Goal: Use online tool/utility: Utilize a website feature to perform a specific function

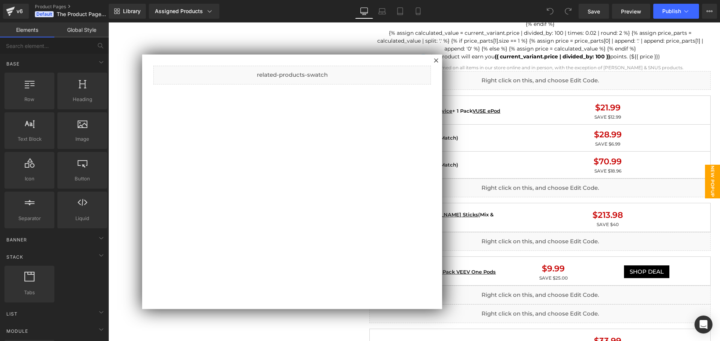
scroll to position [600, 0]
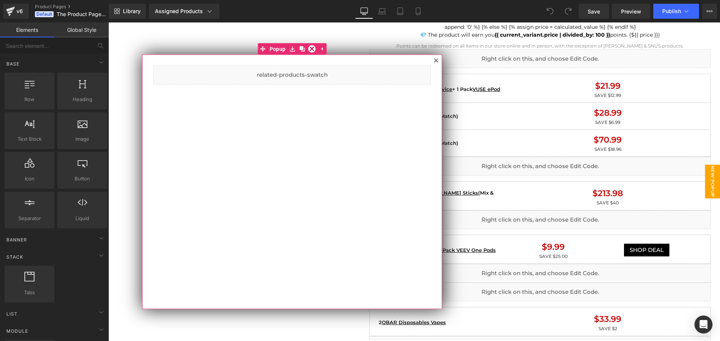
click at [439, 61] on div at bounding box center [435, 60] width 9 height 9
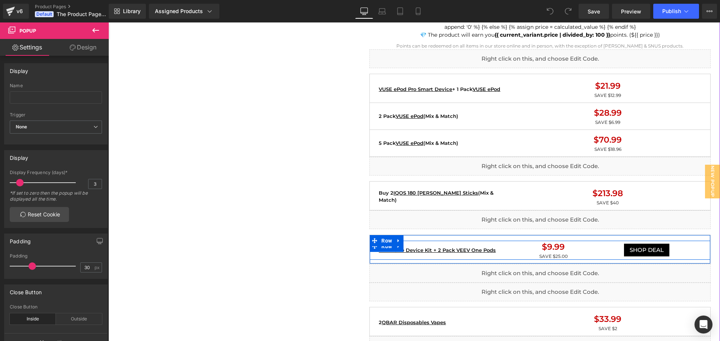
click at [497, 245] on div "VEEV One Device Kit + 2 Pack VEEV One Pods Text Block" at bounding box center [445, 250] width 136 height 19
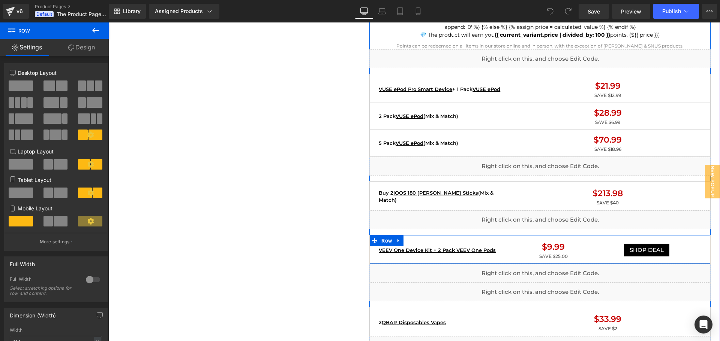
click at [512, 239] on div "VEEV One Device Kit + 2 Pack VEEV One Pods Text Block $9.99 Text Block SAVE $25…" at bounding box center [539, 249] width 341 height 29
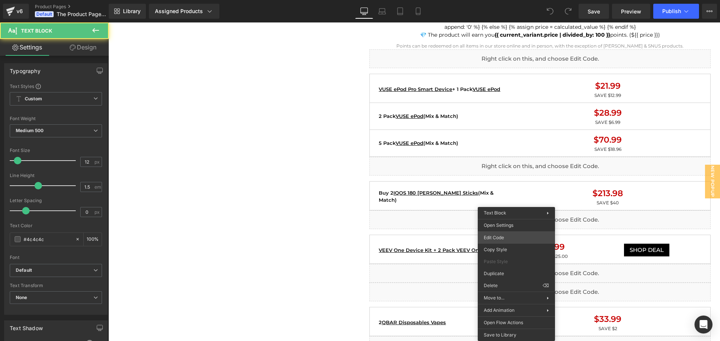
click at [499, 0] on div "You are previewing how the will restyle your page. You can not edit Elements in…" at bounding box center [360, 0] width 720 height 0
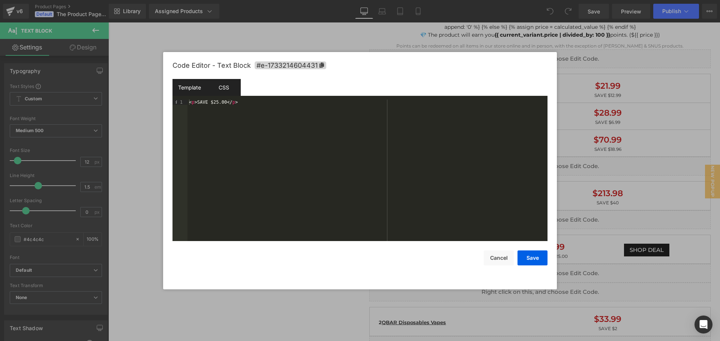
click at [225, 86] on div "CSS" at bounding box center [224, 87] width 34 height 17
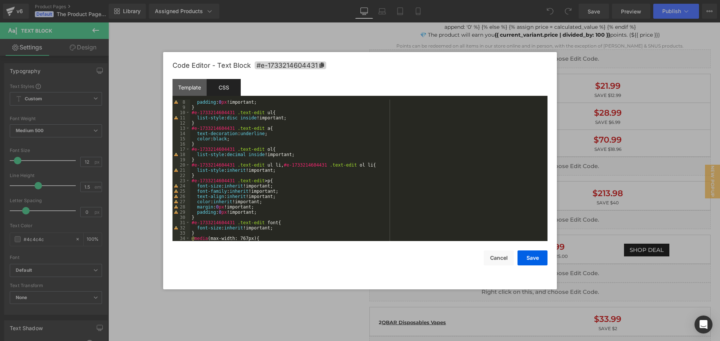
scroll to position [0, 0]
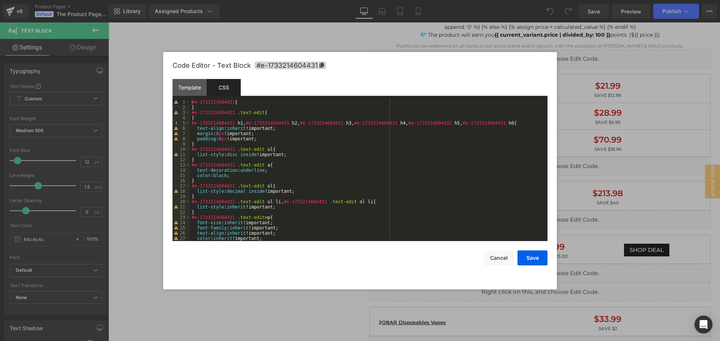
drag, startPoint x: 305, startPoint y: 312, endPoint x: 198, endPoint y: 288, distance: 110.3
click at [305, 312] on div at bounding box center [360, 170] width 720 height 341
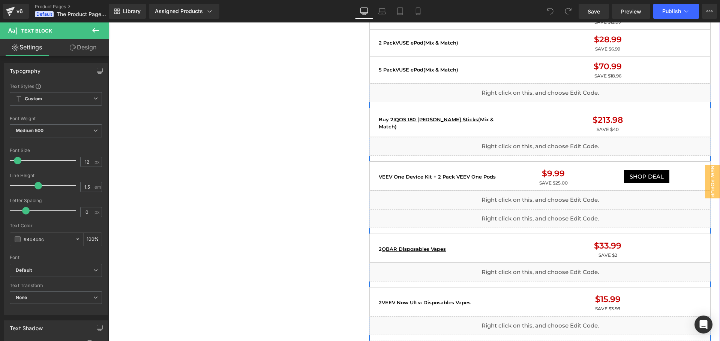
scroll to position [675, 0]
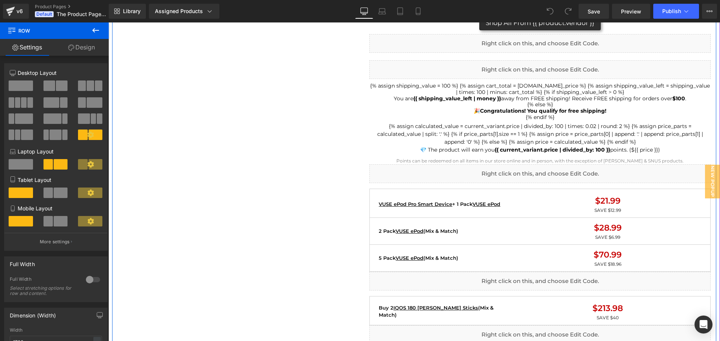
scroll to position [600, 0]
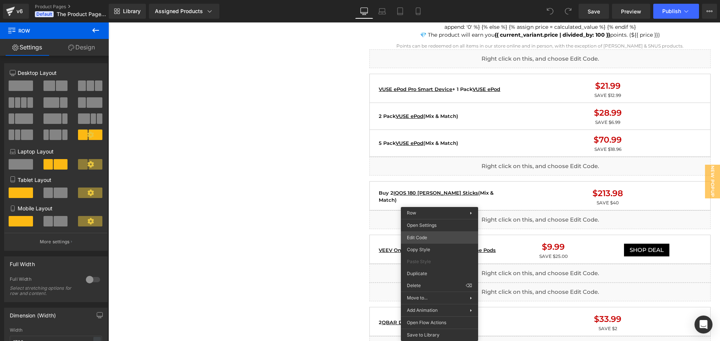
click at [438, 0] on div "You are previewing how the will restyle your page. You can not edit Elements in…" at bounding box center [360, 0] width 720 height 0
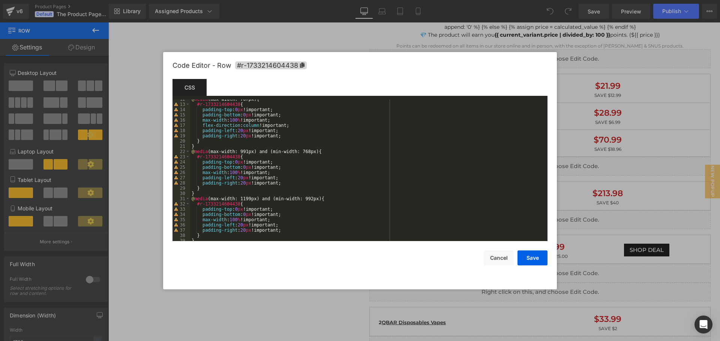
scroll to position [0, 0]
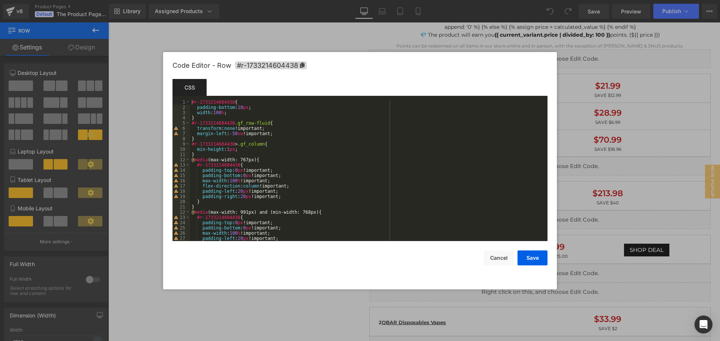
click at [295, 298] on div at bounding box center [360, 170] width 720 height 341
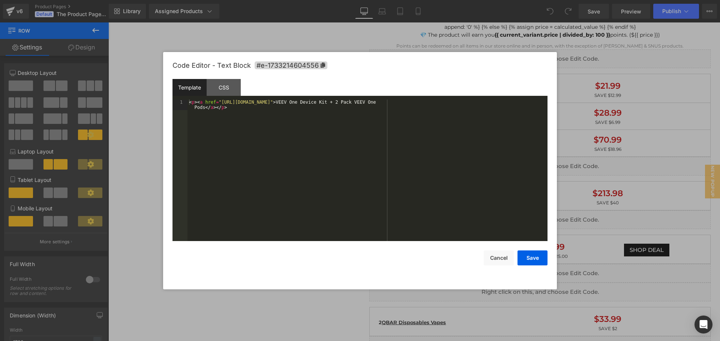
click at [427, 0] on div "You are previewing how the will restyle your page. You can not edit Elements in…" at bounding box center [360, 0] width 720 height 0
click at [229, 85] on div "CSS" at bounding box center [224, 87] width 34 height 17
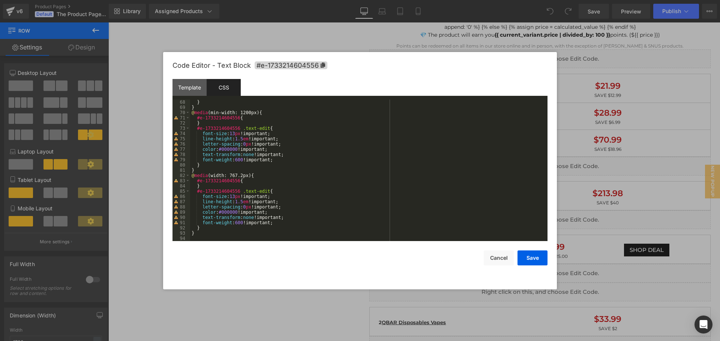
scroll to position [352, 0]
drag, startPoint x: 312, startPoint y: 326, endPoint x: 205, endPoint y: 296, distance: 111.2
click at [312, 326] on div at bounding box center [360, 170] width 720 height 341
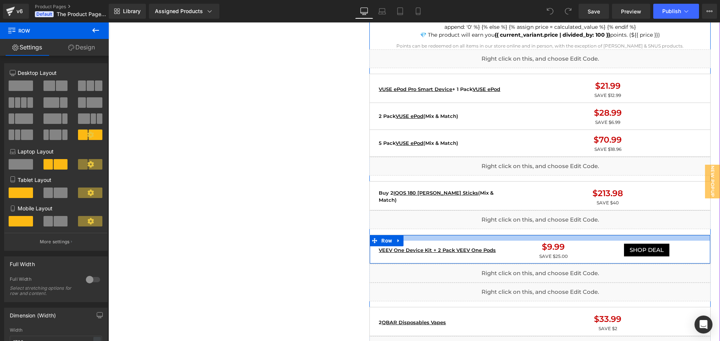
click at [533, 239] on div at bounding box center [540, 238] width 340 height 6
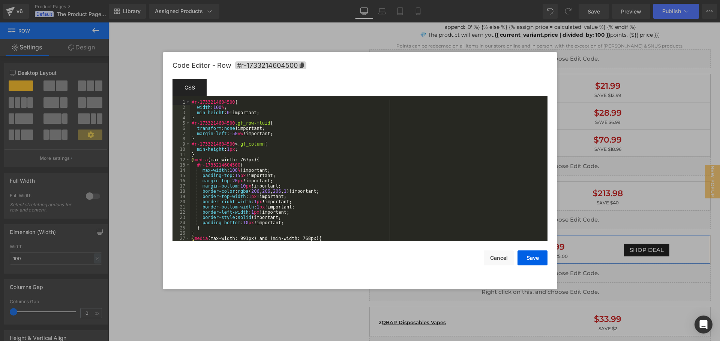
click at [549, 0] on div "You are previewing how the will restyle your page. You can not edit Elements in…" at bounding box center [360, 0] width 720 height 0
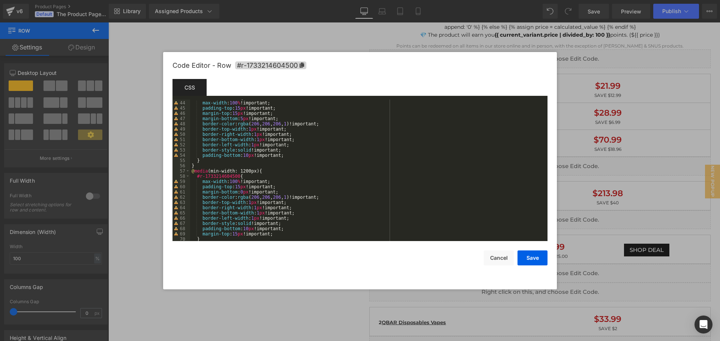
scroll to position [315, 0]
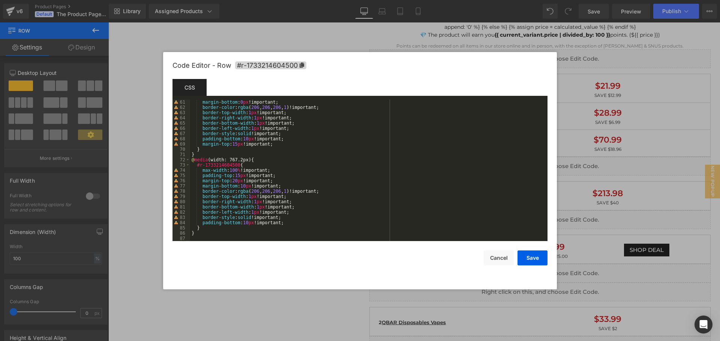
click at [285, 310] on div at bounding box center [360, 170] width 720 height 341
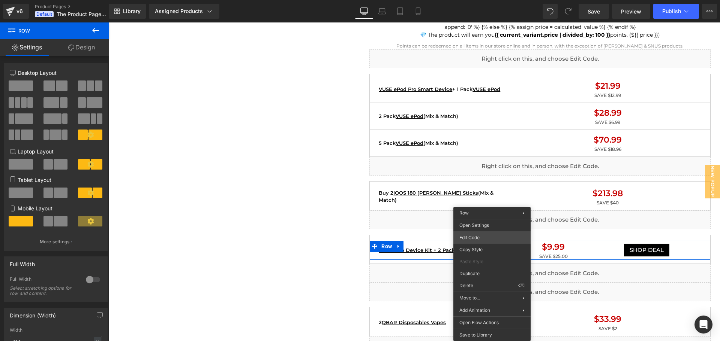
click at [480, 0] on div "You are previewing how the will restyle your page. You can not edit Elements in…" at bounding box center [360, 0] width 720 height 0
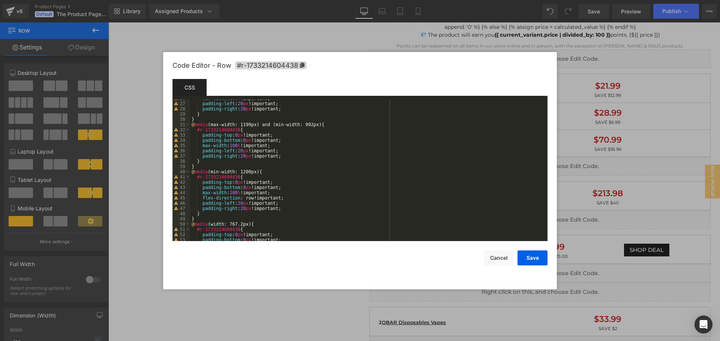
scroll to position [173, 0]
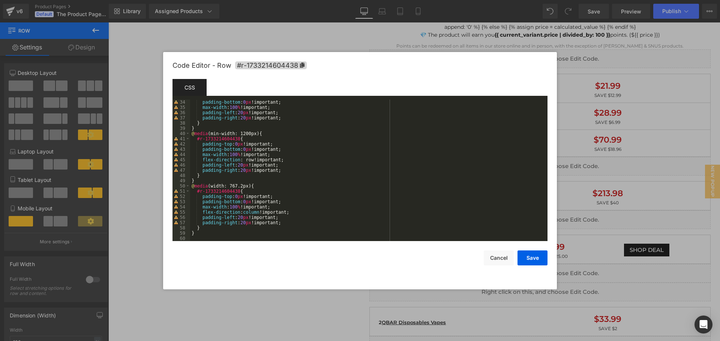
click at [305, 307] on div at bounding box center [360, 170] width 720 height 341
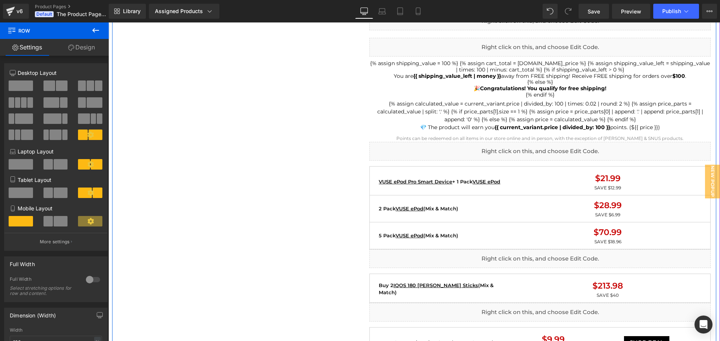
scroll to position [600, 0]
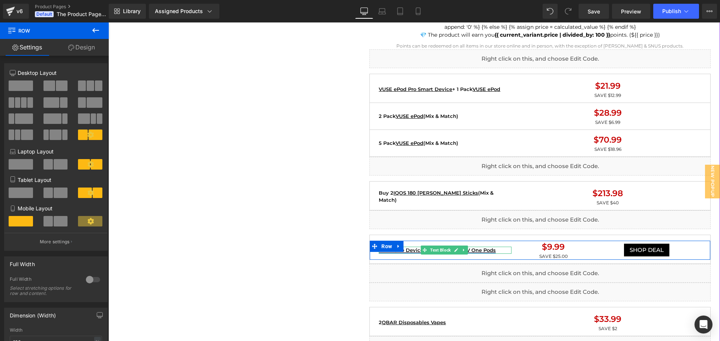
click at [484, 249] on link "VEEV One Device Kit + 2 Pack VEEV One Pods" at bounding box center [437, 250] width 117 height 6
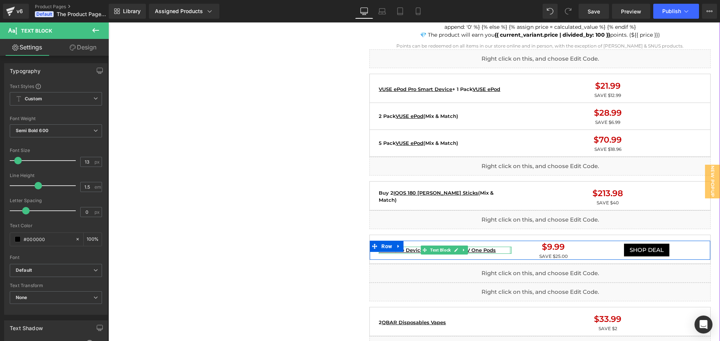
click at [509, 251] on div at bounding box center [510, 250] width 2 height 7
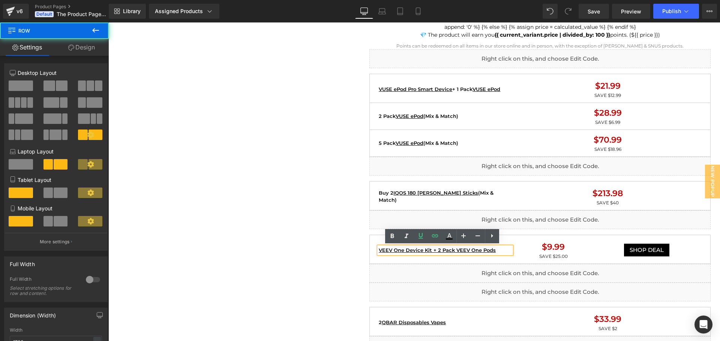
drag, startPoint x: 362, startPoint y: 247, endPoint x: 367, endPoint y: 251, distance: 6.4
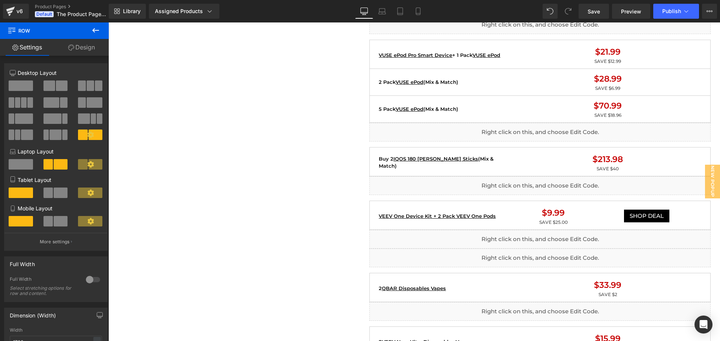
scroll to position [712, 0]
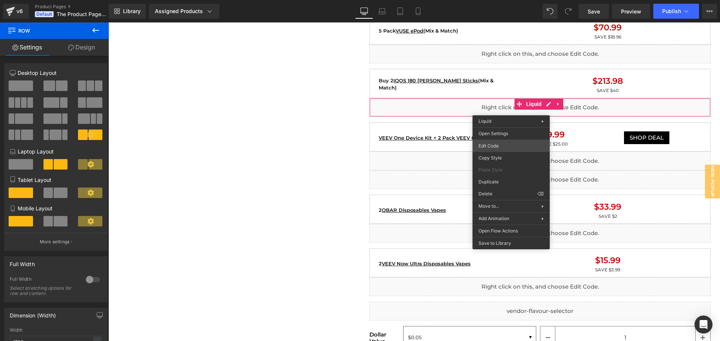
click at [503, 0] on div "You are previewing how the will restyle your page. You can not edit Elements in…" at bounding box center [360, 0] width 720 height 0
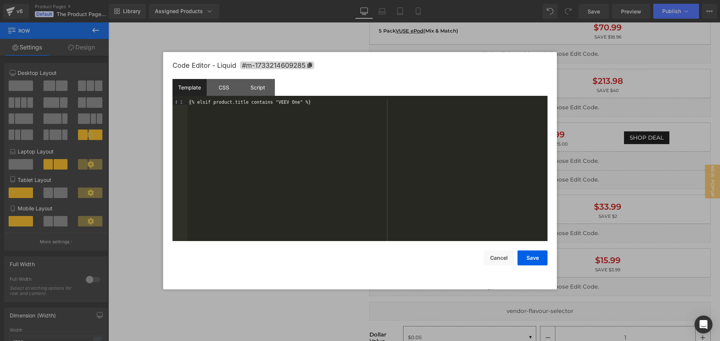
drag, startPoint x: 183, startPoint y: 90, endPoint x: 359, endPoint y: 112, distance: 178.3
click at [359, 112] on div "Template CSS Script Data 1 {% elsif product.title contains "VEEV One" %} XXXXXX…" at bounding box center [359, 160] width 375 height 162
drag, startPoint x: 360, startPoint y: 114, endPoint x: 77, endPoint y: 99, distance: 283.4
click at [77, 99] on body "You are previewing how the will restyle your page. You can not edit Elements in…" at bounding box center [360, 170] width 720 height 341
click at [530, 259] on button "Save" at bounding box center [532, 258] width 30 height 15
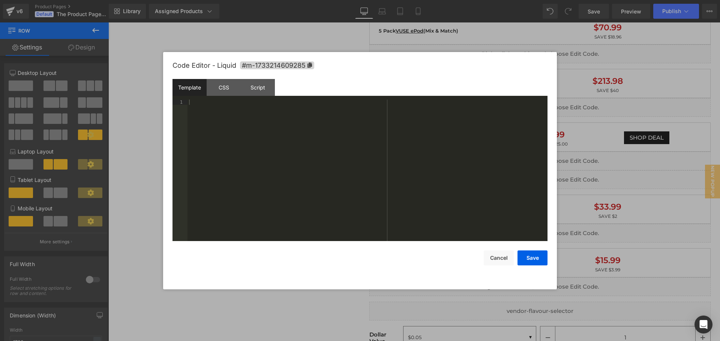
drag, startPoint x: 440, startPoint y: 86, endPoint x: 348, endPoint y: 130, distance: 102.3
click at [348, 130] on div at bounding box center [367, 176] width 360 height 152
click at [636, 95] on div at bounding box center [360, 170] width 720 height 341
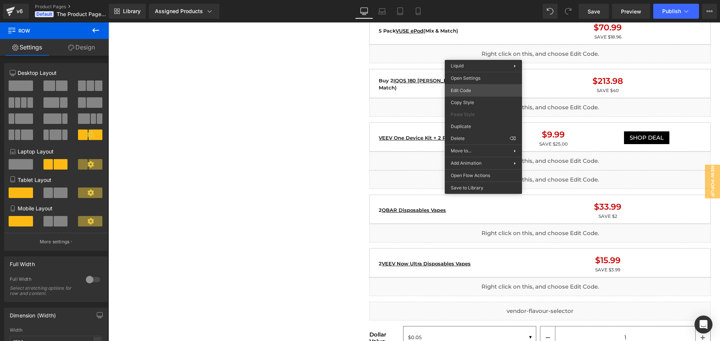
click at [473, 0] on div "You are previewing how the will restyle your page. You can not edit Elements in…" at bounding box center [360, 0] width 720 height 0
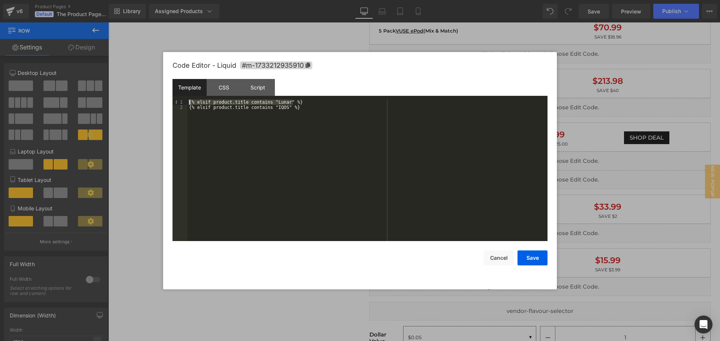
drag, startPoint x: 301, startPoint y: 101, endPoint x: 155, endPoint y: 94, distance: 146.0
click at [155, 94] on body "You are previewing how the will restyle your page. You can not edit Elements in…" at bounding box center [360, 170] width 720 height 341
click at [657, 278] on div at bounding box center [360, 170] width 720 height 341
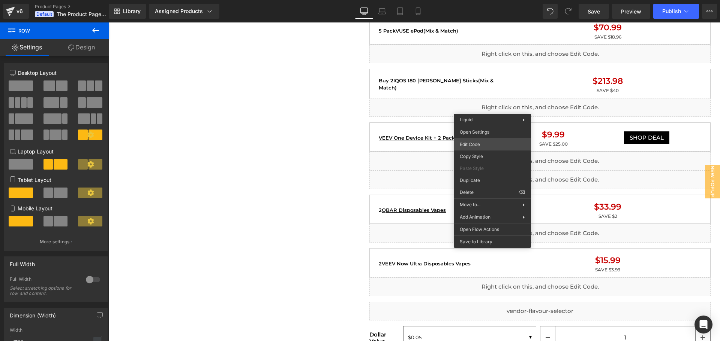
click at [480, 0] on div "You are previewing how the will restyle your page. You can not edit Elements in…" at bounding box center [360, 0] width 720 height 0
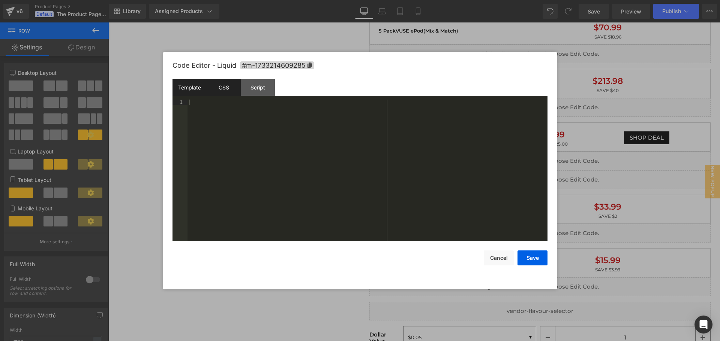
click at [213, 84] on div "CSS" at bounding box center [224, 87] width 34 height 17
click at [254, 87] on div "Script" at bounding box center [258, 87] width 34 height 17
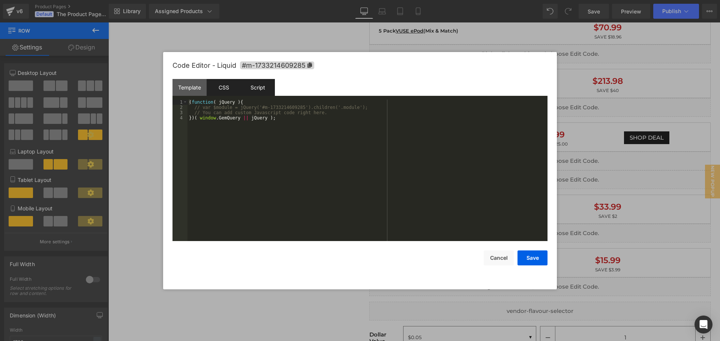
click at [211, 86] on div "CSS" at bounding box center [224, 87] width 34 height 17
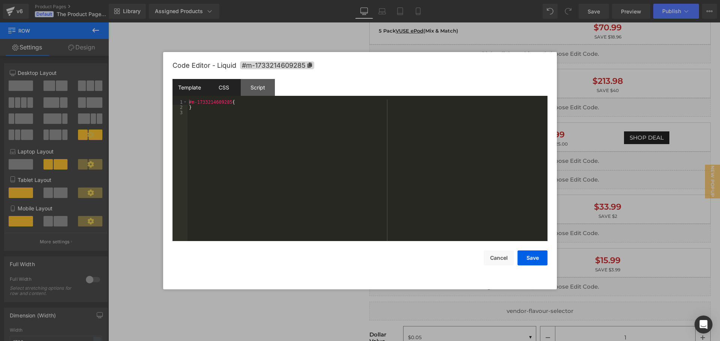
click at [190, 85] on div "Template" at bounding box center [189, 87] width 34 height 17
click at [536, 260] on button "Save" at bounding box center [532, 258] width 30 height 15
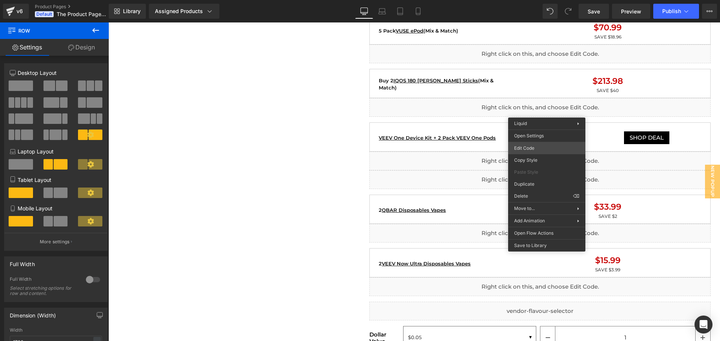
click at [550, 0] on div "You are previewing how the will restyle your page. You can not edit Elements in…" at bounding box center [360, 0] width 720 height 0
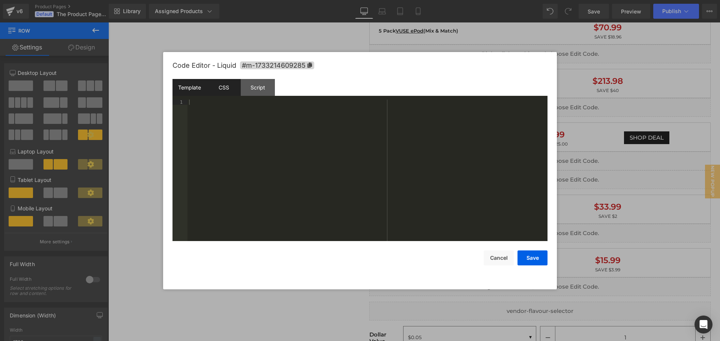
click at [221, 89] on div "CSS" at bounding box center [224, 87] width 34 height 17
click at [194, 88] on div "Template" at bounding box center [189, 87] width 34 height 17
drag, startPoint x: 257, startPoint y: 300, endPoint x: 148, endPoint y: 277, distance: 110.7
click at [257, 300] on div at bounding box center [360, 170] width 720 height 341
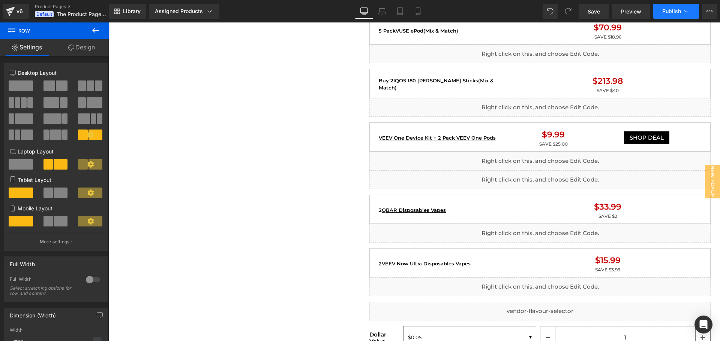
click at [672, 14] on span "Publish" at bounding box center [671, 11] width 19 height 6
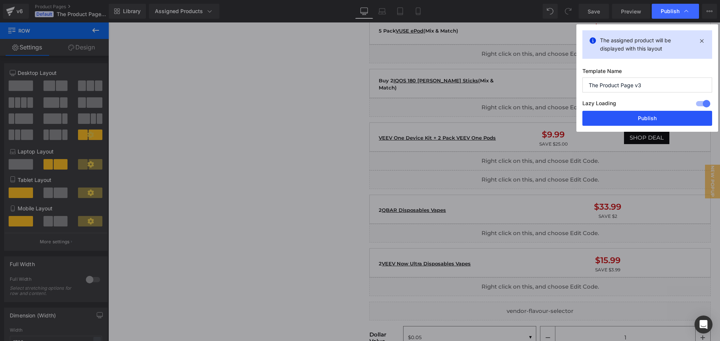
click at [623, 119] on button "Publish" at bounding box center [647, 118] width 130 height 15
